Goal: Task Accomplishment & Management: Manage account settings

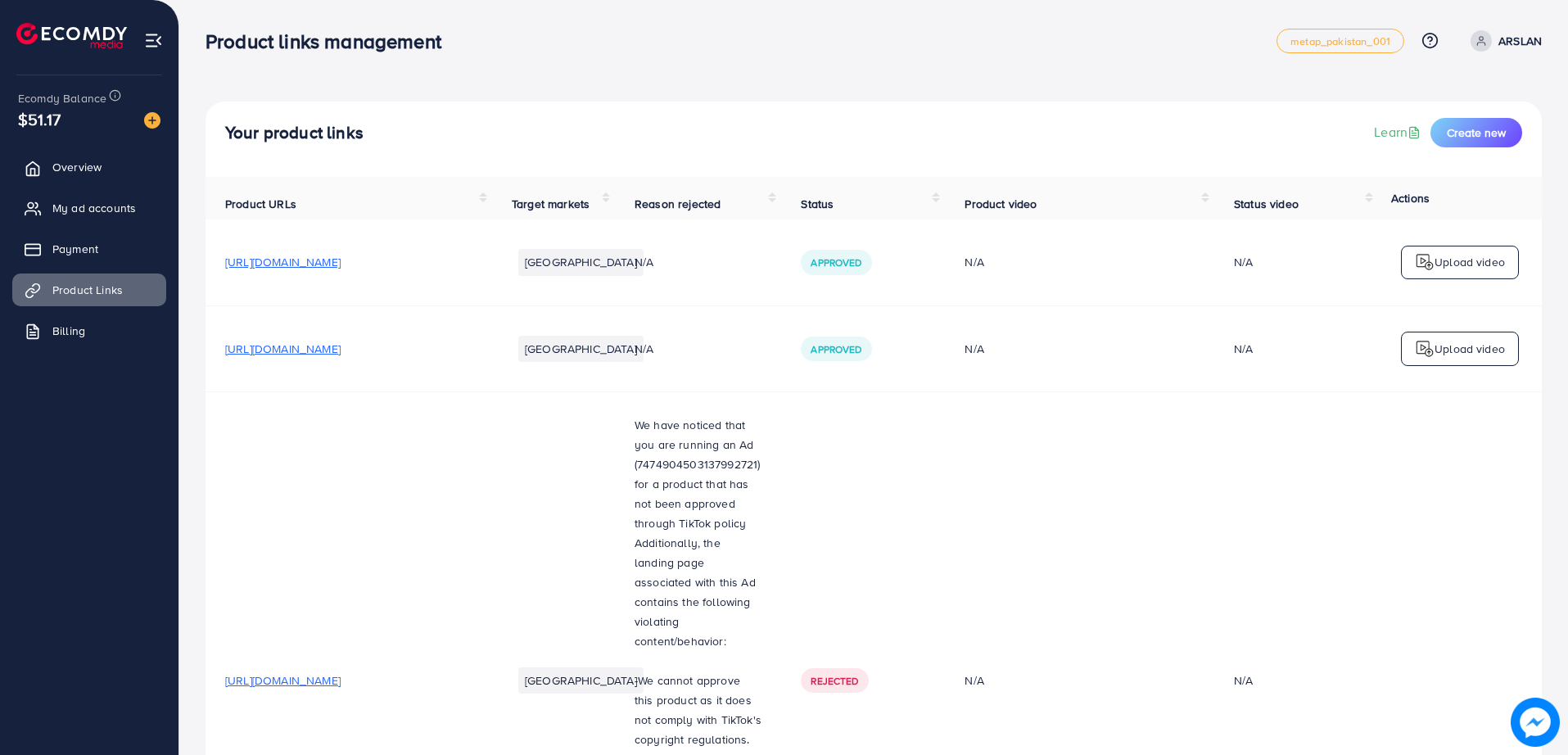
click at [1068, 406] on td "N/A" at bounding box center [1080, 681] width 270 height 577
drag, startPoint x: 1068, startPoint y: 406, endPoint x: 940, endPoint y: 411, distance: 128.1
click at [940, 411] on td "Rejected" at bounding box center [864, 681] width 164 height 577
click at [560, 616] on td "Pakistan" at bounding box center [554, 681] width 123 height 577
drag, startPoint x: 503, startPoint y: 631, endPoint x: 283, endPoint y: 458, distance: 279.9
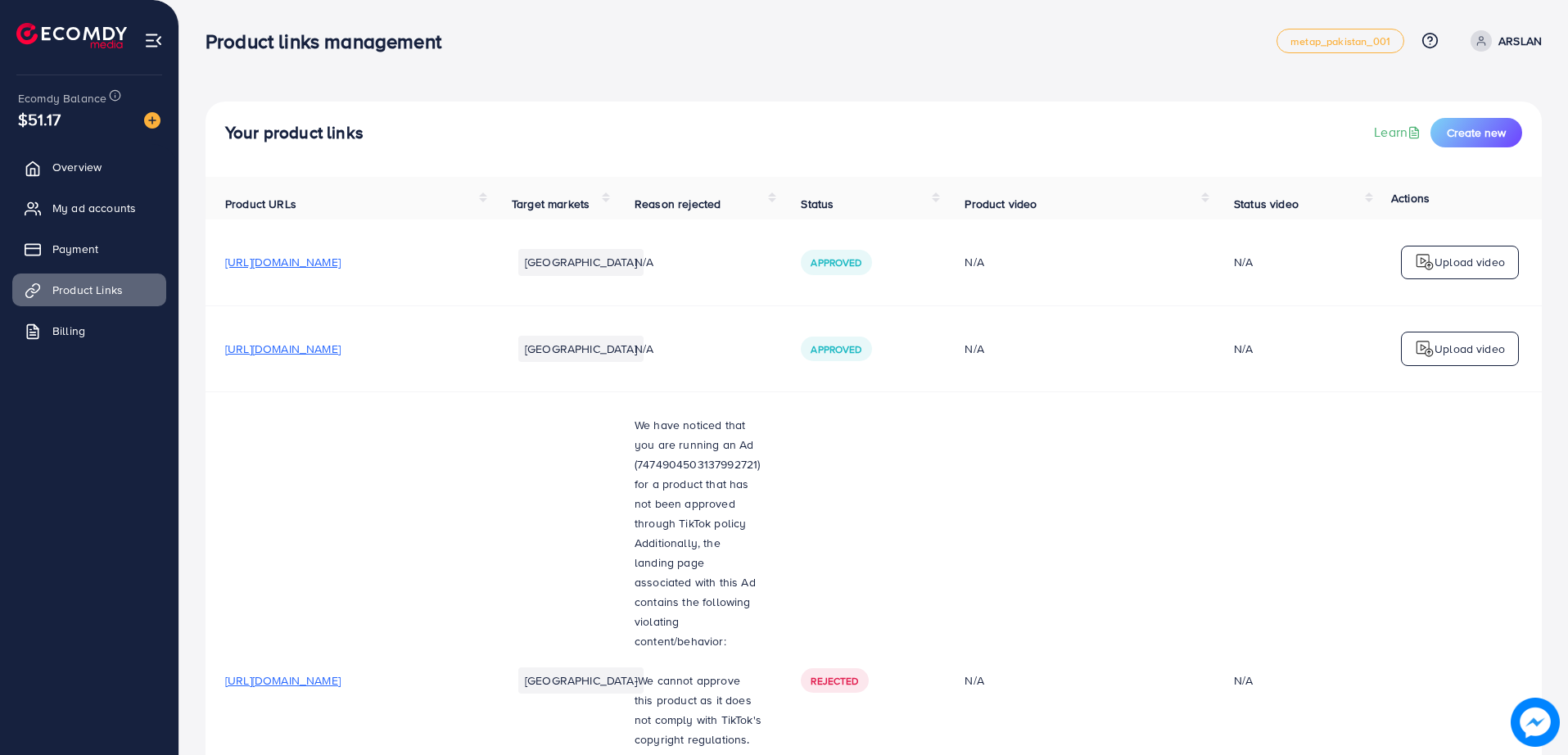
click at [435, 632] on td "https://www.alburaqhub.com/collections/cerave" at bounding box center [349, 681] width 287 height 577
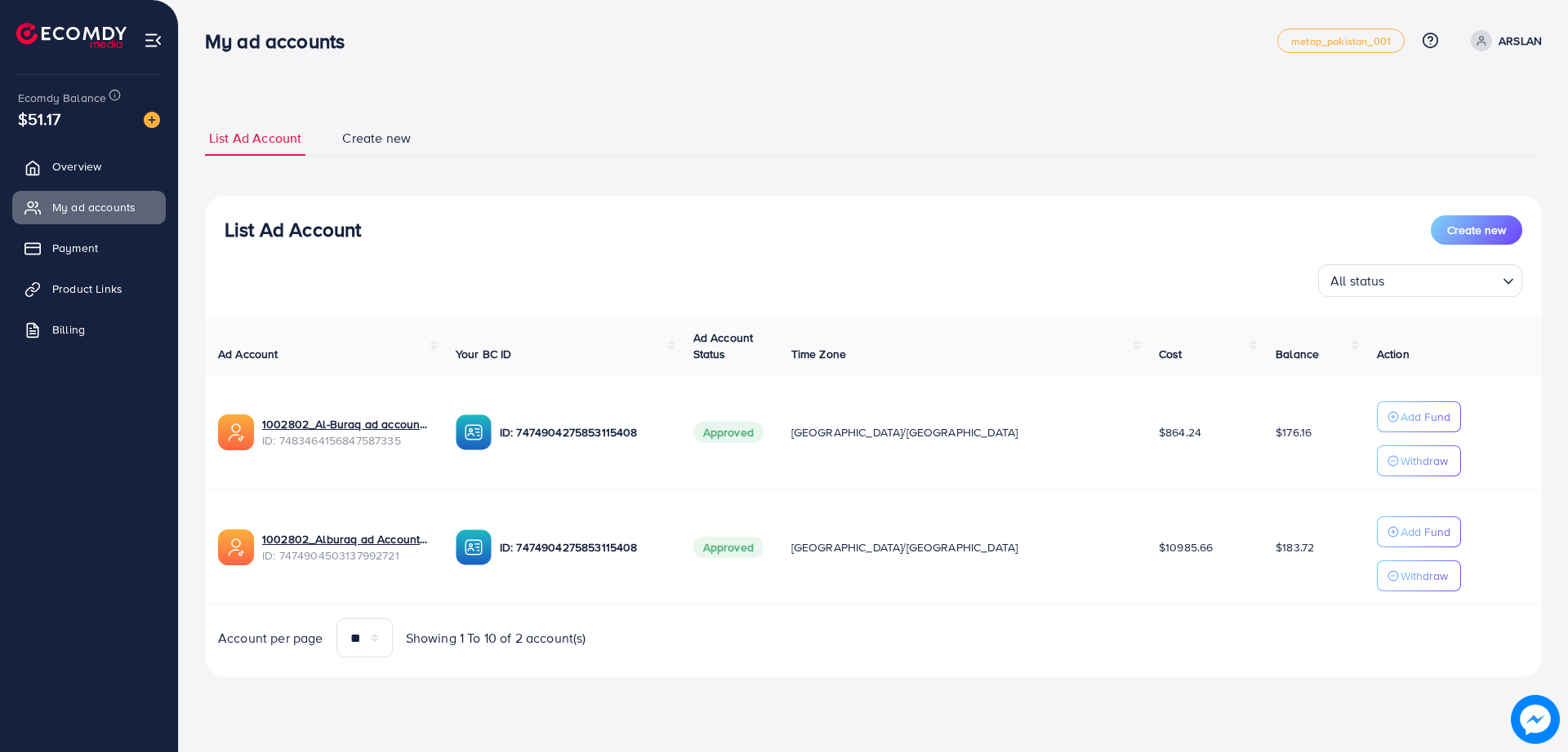
drag, startPoint x: 0, startPoint y: 0, endPoint x: 466, endPoint y: 71, distance: 471.4
click at [466, 71] on div "List Ad Account Create new List Ad Account Create new All status Loading... Ad …" at bounding box center [873, 362] width 1389 height 723
